Goal: Transaction & Acquisition: Purchase product/service

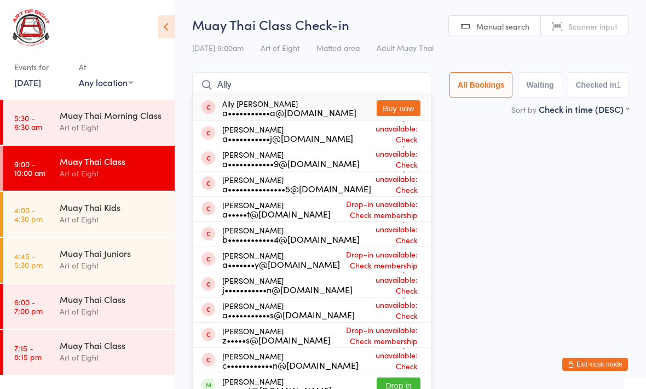
type input "Ally"
click at [286, 110] on div "a•••••••••••a@[DOMAIN_NAME]" at bounding box center [289, 112] width 134 height 9
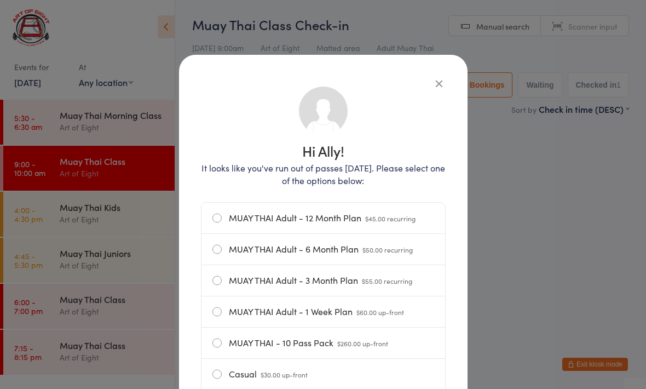
click at [220, 374] on label "Casual $30.00 up-front" at bounding box center [324, 374] width 222 height 31
click at [0, 0] on input "Casual $30.00 up-front" at bounding box center [0, 0] width 0 height 0
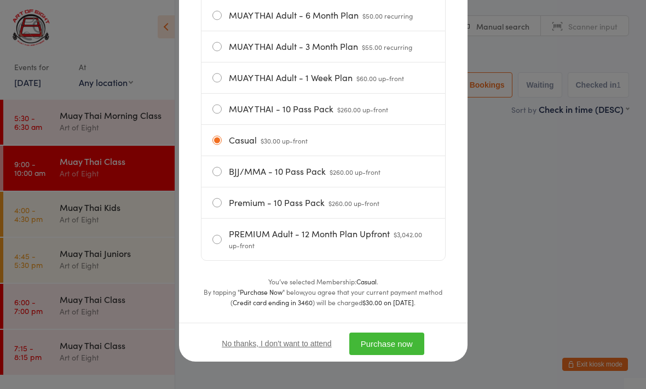
scroll to position [239, 0]
click at [407, 341] on button "Purchase now" at bounding box center [386, 343] width 75 height 22
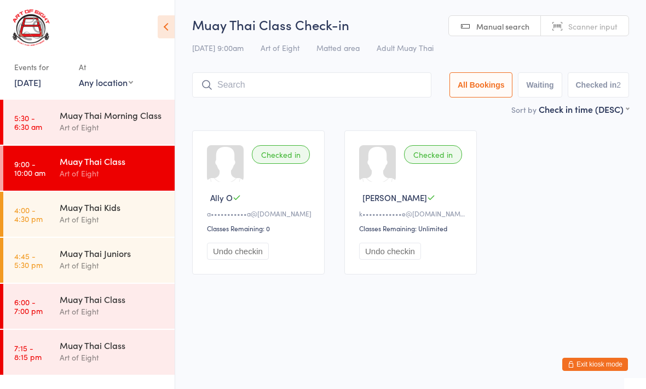
click at [272, 84] on input "search" at bounding box center [311, 84] width 239 height 25
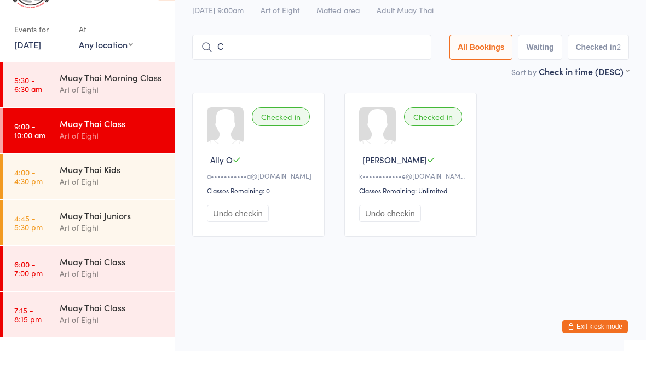
scroll to position [0, 0]
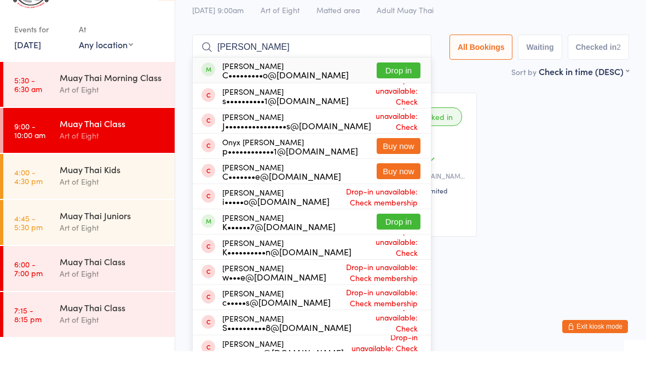
type input "[PERSON_NAME]"
click at [392, 100] on button "Drop in" at bounding box center [399, 108] width 44 height 16
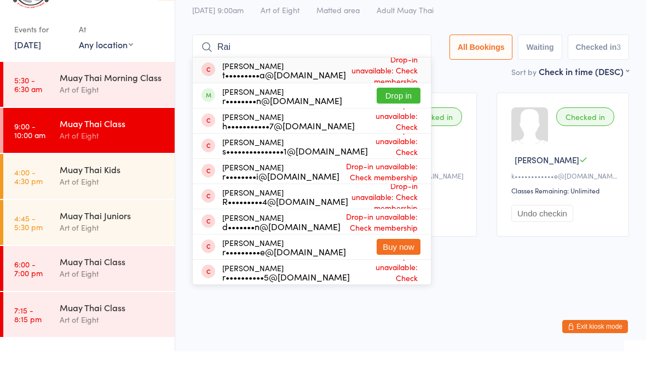
type input "Rai"
click at [397, 125] on button "Drop in" at bounding box center [399, 133] width 44 height 16
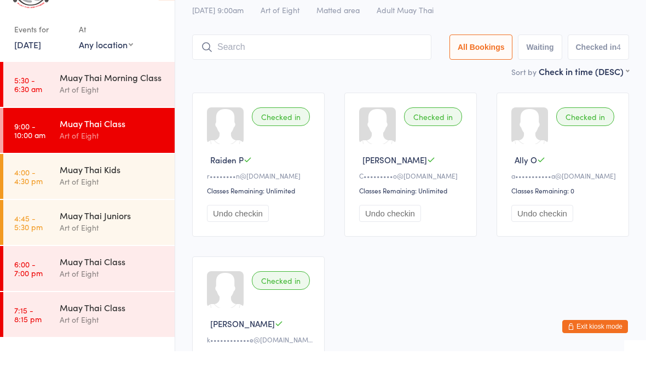
click at [254, 72] on input "search" at bounding box center [311, 84] width 239 height 25
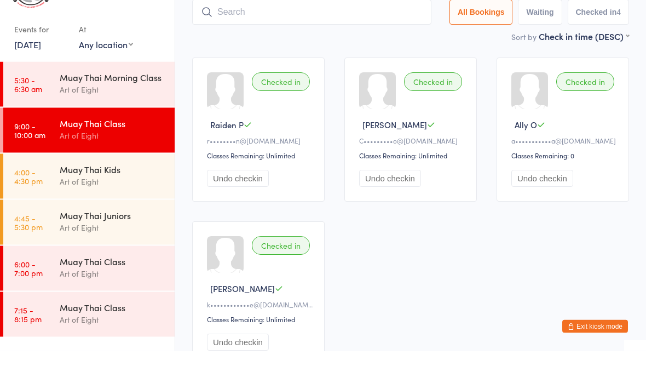
scroll to position [35, 0]
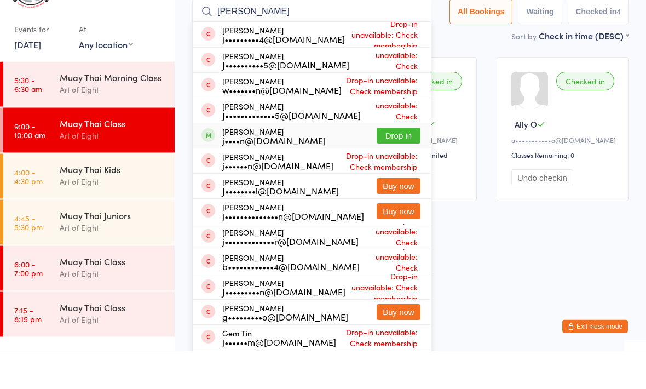
type input "[PERSON_NAME]"
click at [313, 174] on div "j••••n@[DOMAIN_NAME]" at bounding box center [274, 178] width 104 height 9
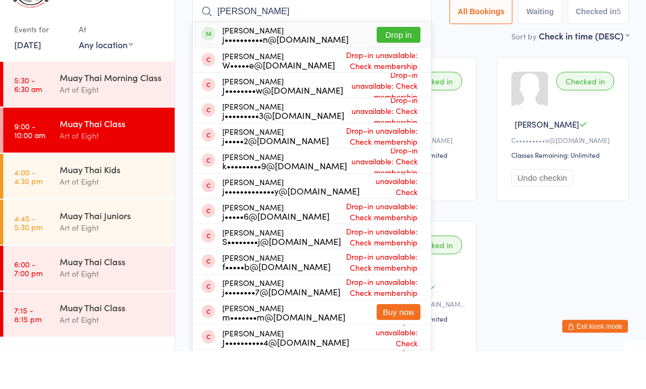
type input "[PERSON_NAME]"
click at [391, 65] on button "Drop in" at bounding box center [399, 73] width 44 height 16
